Goal: Book appointment/travel/reservation

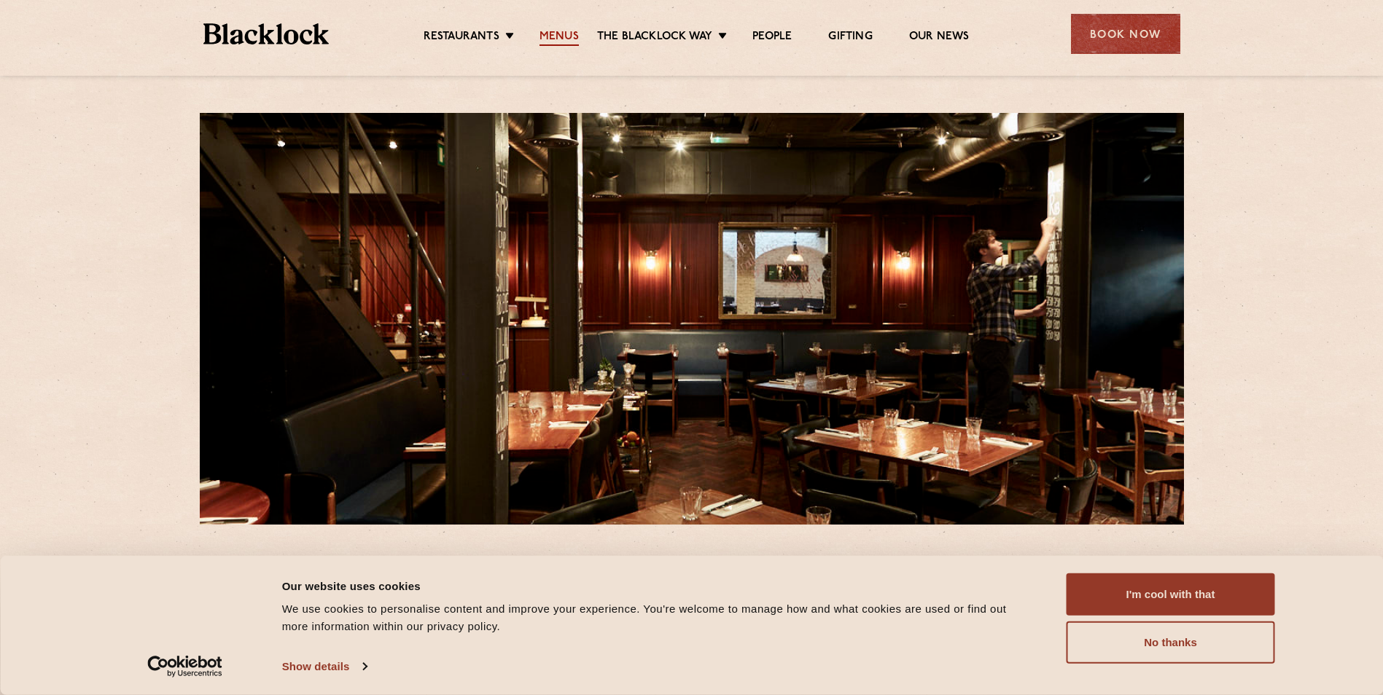
click at [567, 35] on link "Menus" at bounding box center [558, 38] width 39 height 16
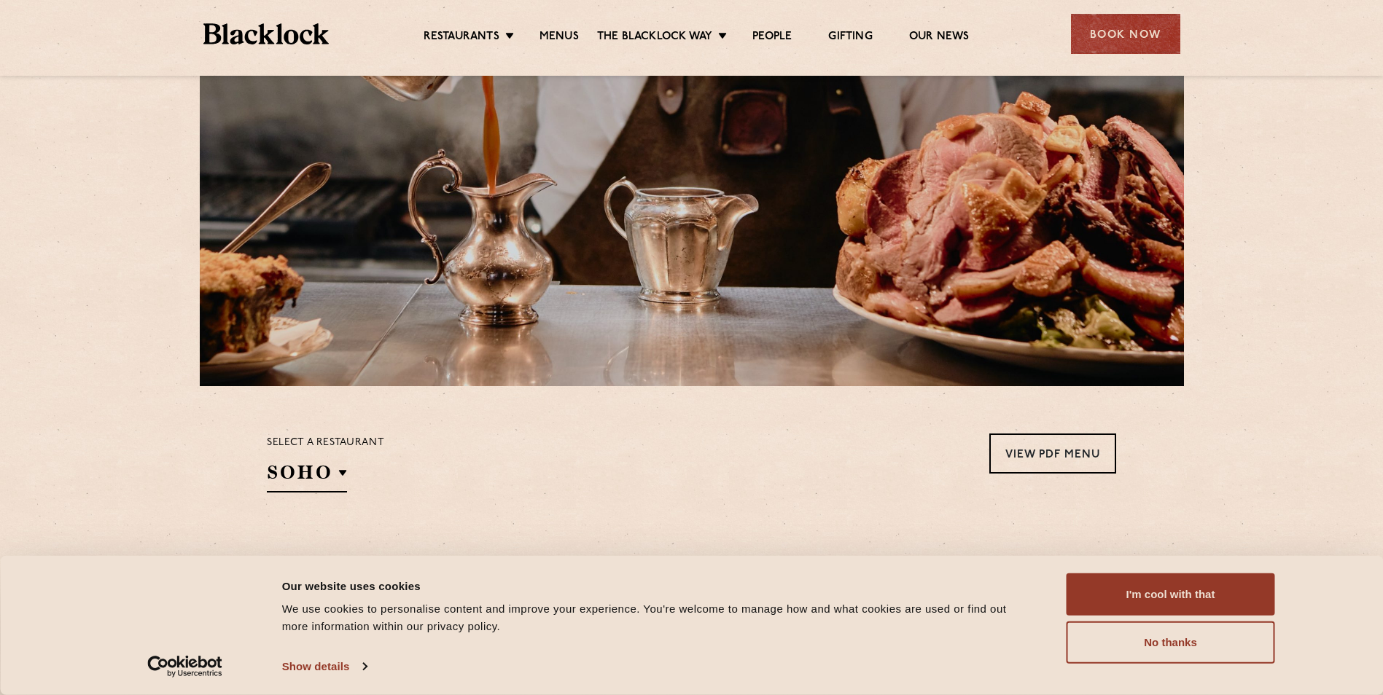
scroll to position [292, 0]
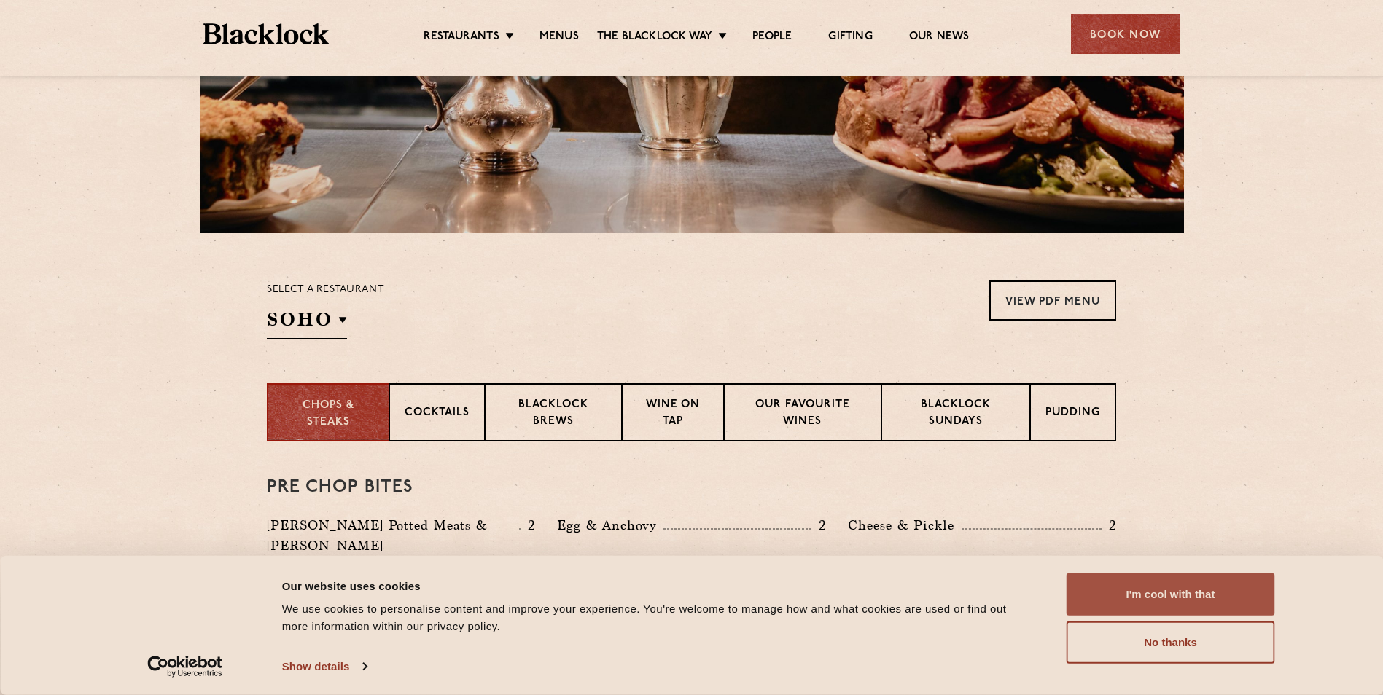
click at [1115, 595] on button "I'm cool with that" at bounding box center [1171, 595] width 209 height 42
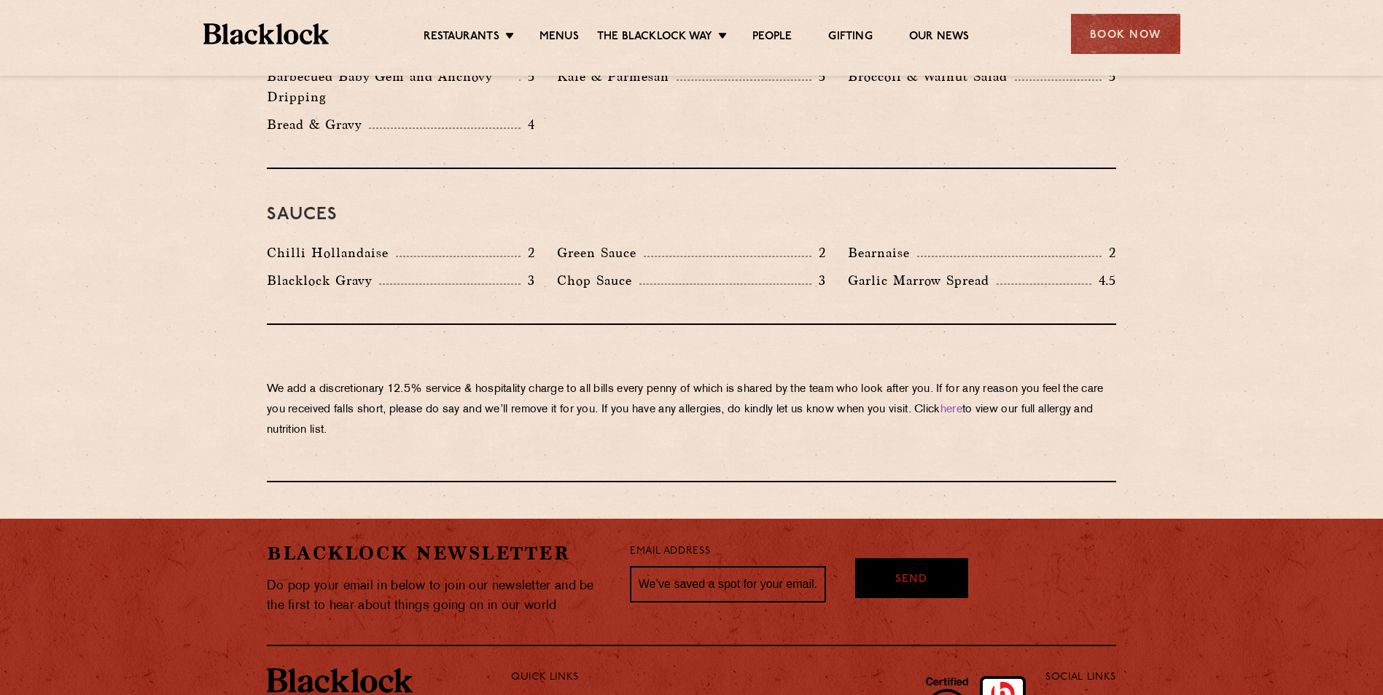
scroll to position [2406, 0]
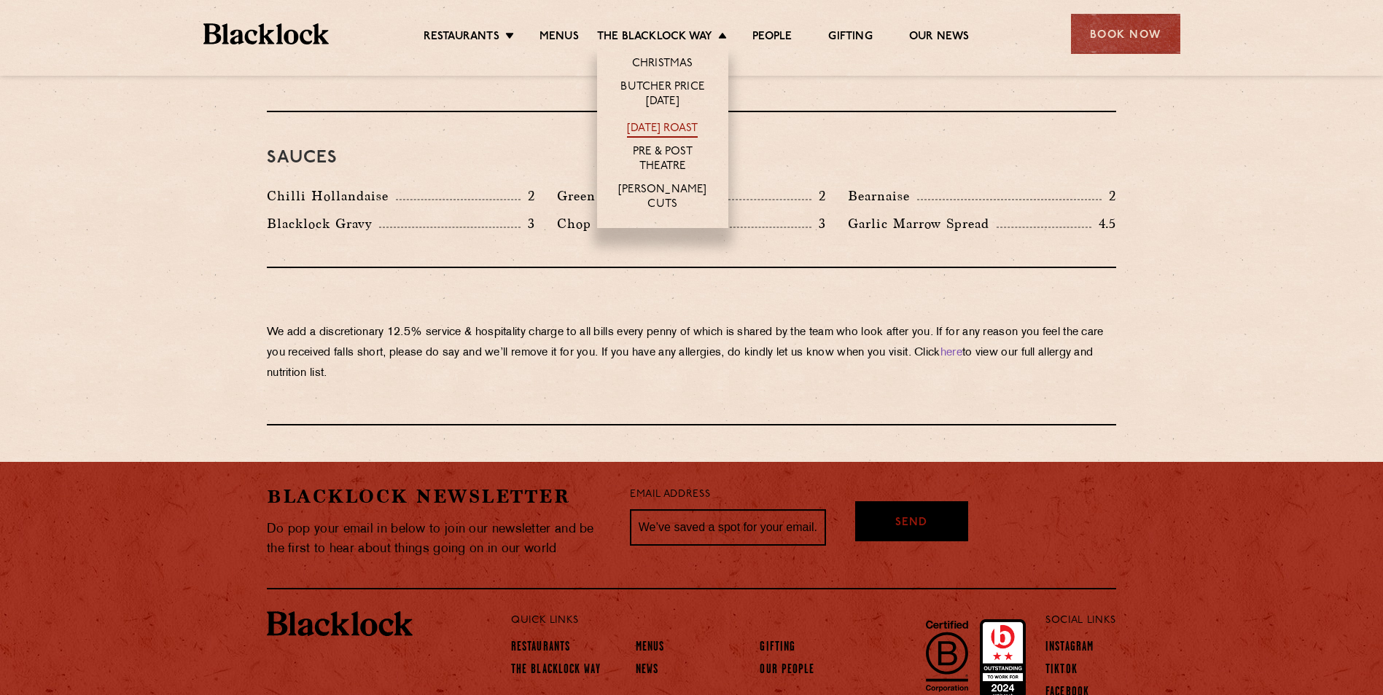
click at [664, 124] on link "[DATE] Roast" at bounding box center [662, 130] width 71 height 16
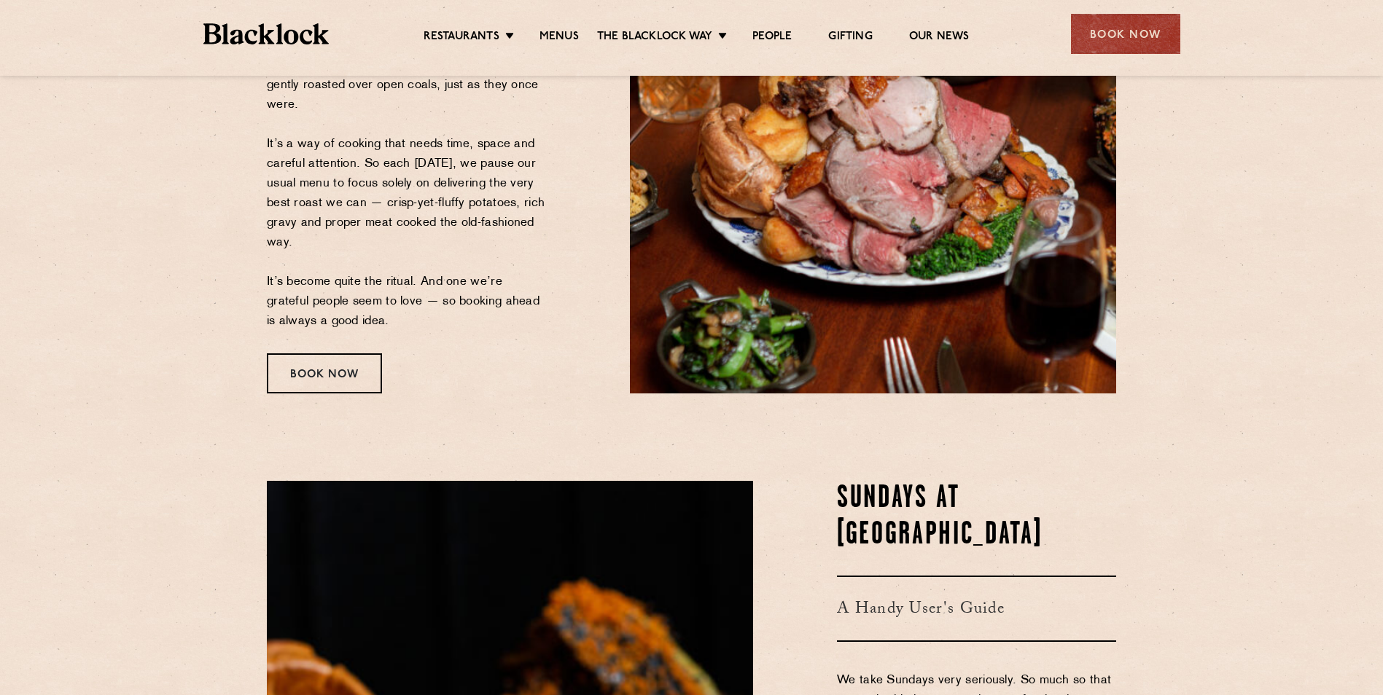
scroll to position [146, 0]
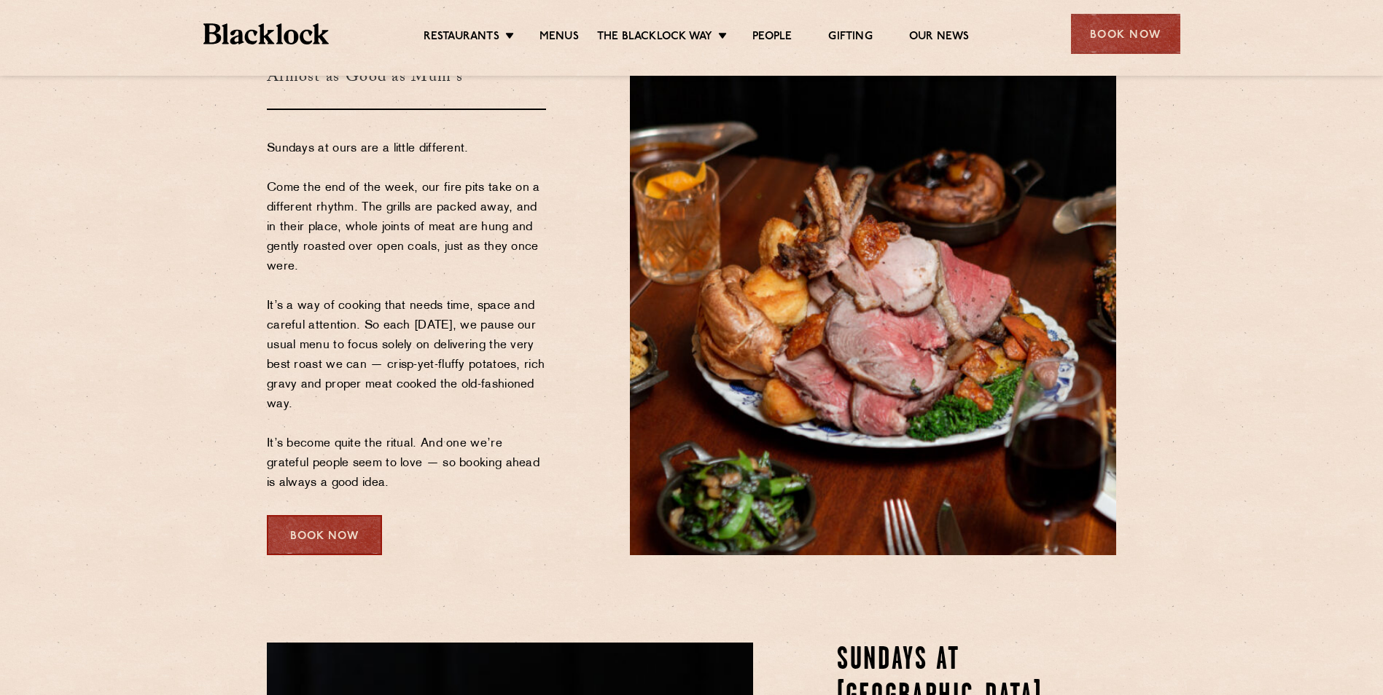
click at [297, 540] on div "Book Now" at bounding box center [324, 535] width 115 height 40
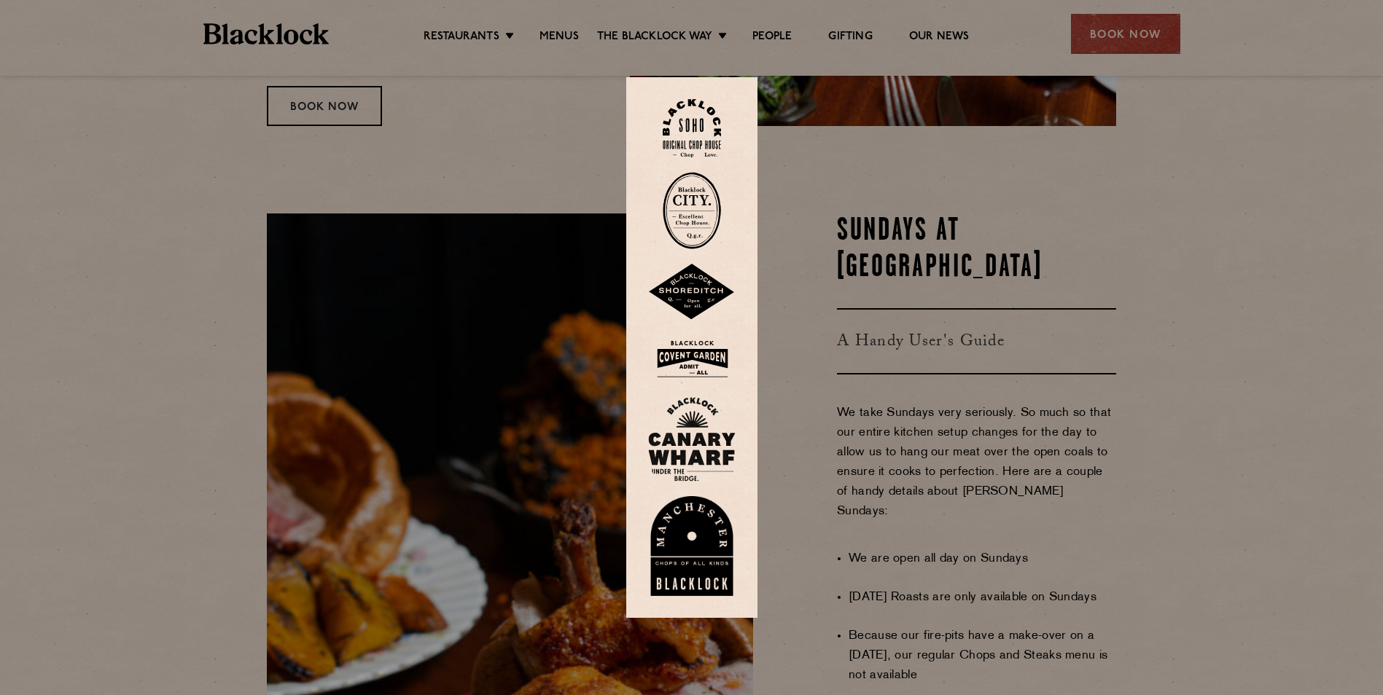
scroll to position [583, 0]
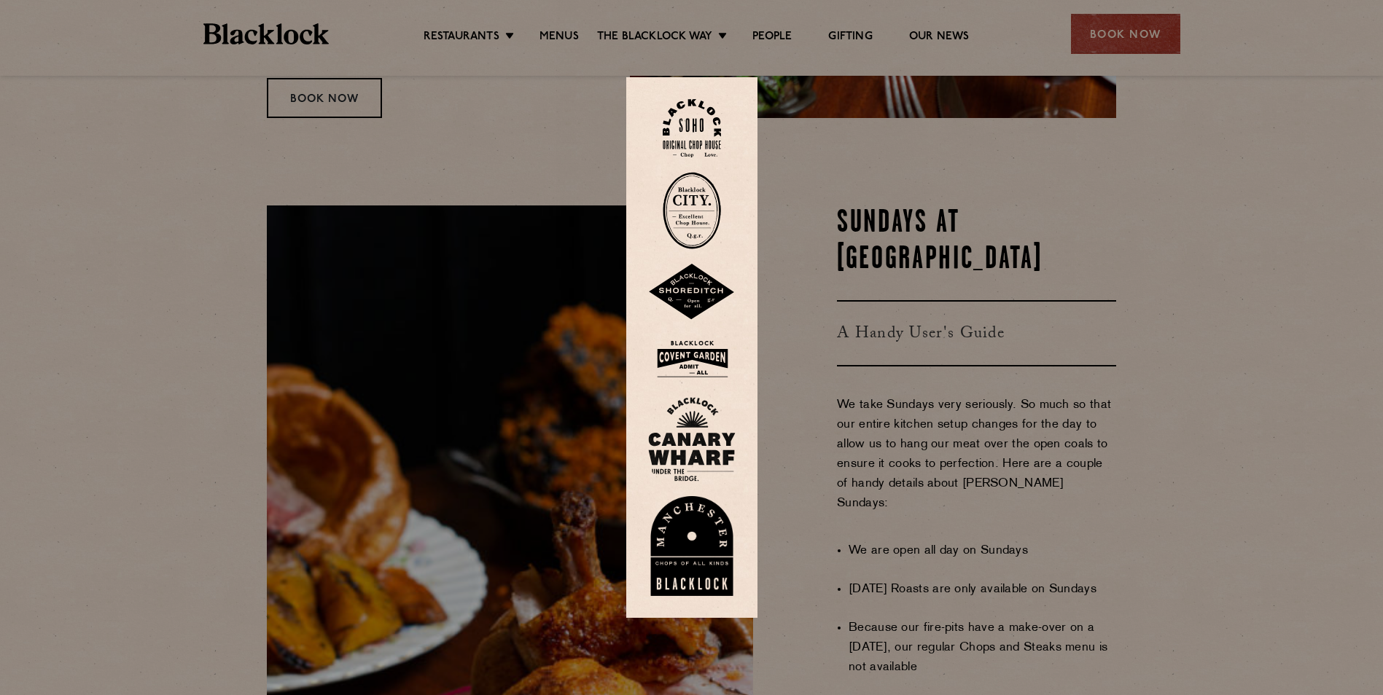
click at [690, 120] on img at bounding box center [692, 128] width 58 height 59
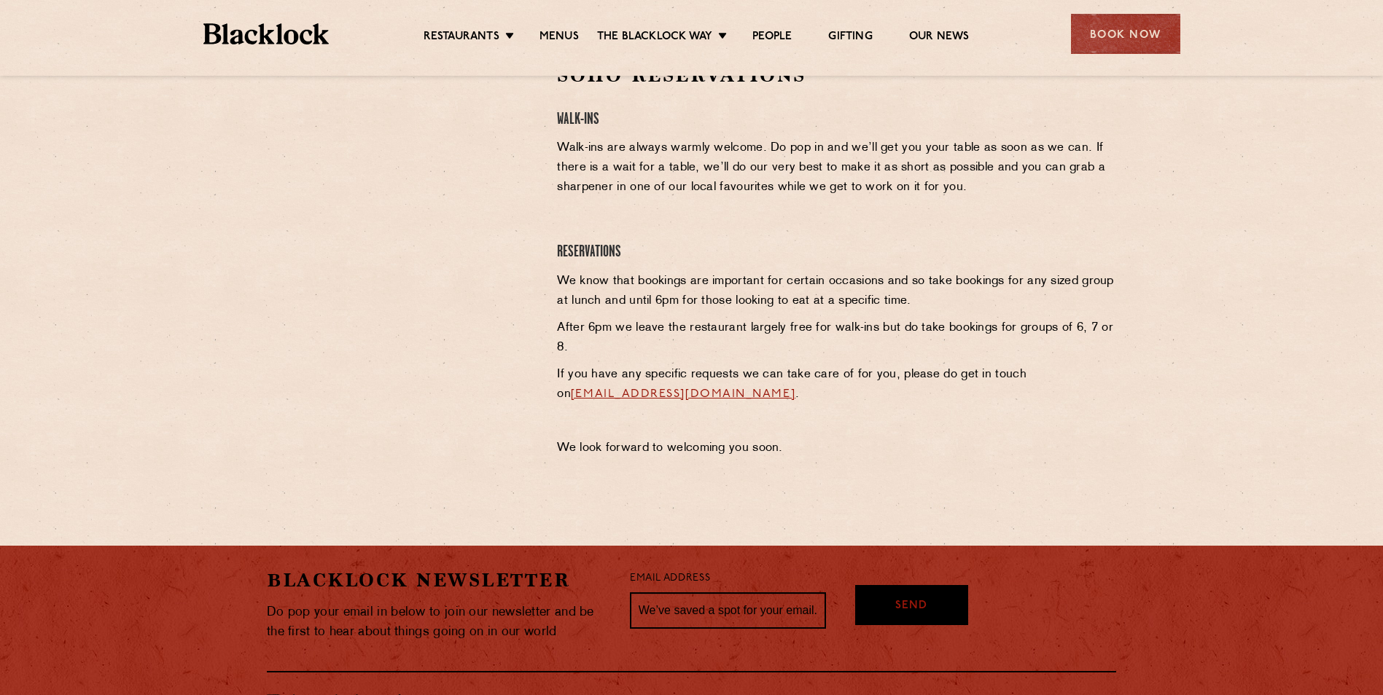
scroll to position [510, 0]
